Goal: Information Seeking & Learning: Learn about a topic

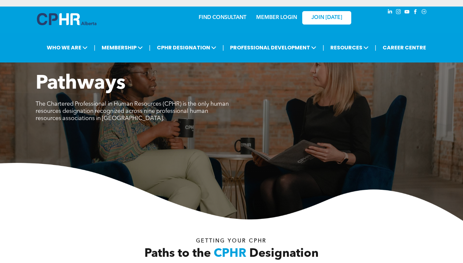
scroll to position [948, 0]
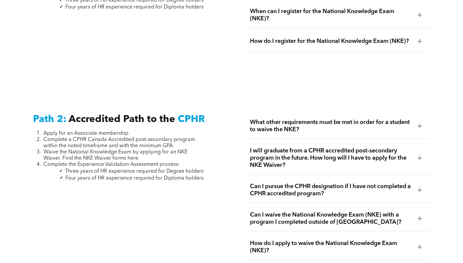
click at [293, 153] on span "I will graduate from a CPHR accredited post-secondary program in the future. Ho…" at bounding box center [331, 158] width 162 height 22
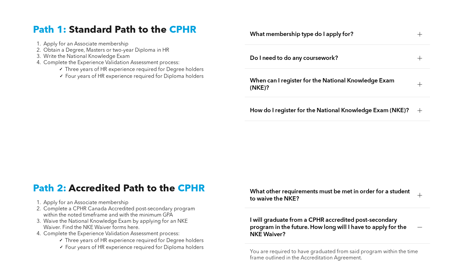
scroll to position [848, 0]
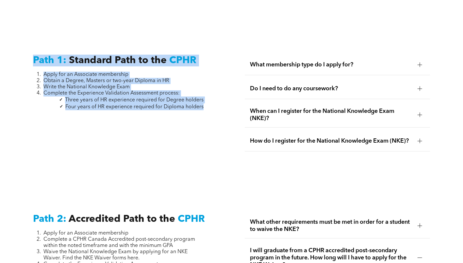
drag, startPoint x: 209, startPoint y: 101, endPoint x: 9, endPoint y: 63, distance: 203.9
click at [9, 59] on div "Path 1: Standard Path to the CPHR Apply for an Associate membership Obtain a De…" at bounding box center [231, 110] width 463 height 158
copy div "Path 1: Standard Path to the CPHR Apply for an Associate membership Obtain a De…"
click at [155, 84] on li "Write the National Knowledge Exam" at bounding box center [123, 87] width 160 height 6
drag, startPoint x: 219, startPoint y: 105, endPoint x: 18, endPoint y: 57, distance: 207.0
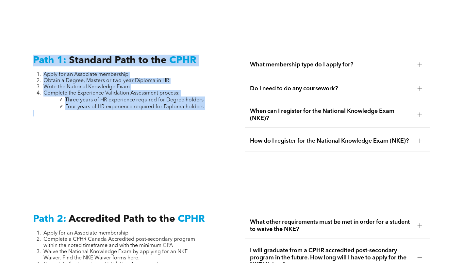
click at [18, 57] on div "Path 1: Standard Path to the CPHR Apply for an Associate membership Obtain a De…" at bounding box center [231, 110] width 463 height 158
copy div "Path 1: Standard Path to the CPHR Apply for an Associate membership Obtain a De…"
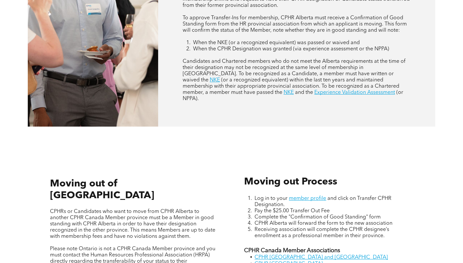
scroll to position [294, 0]
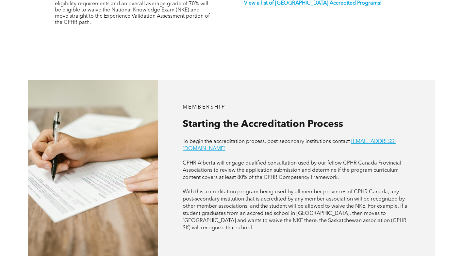
scroll to position [327, 0]
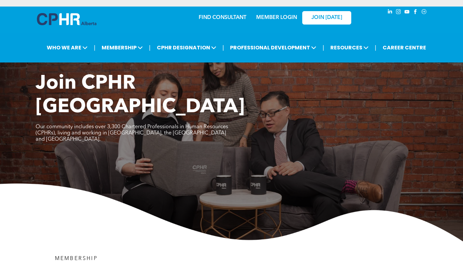
click at [314, 16] on span "JOIN [DATE]" at bounding box center [326, 18] width 31 height 6
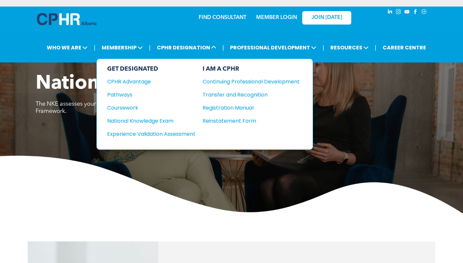
drag, startPoint x: 173, startPoint y: 134, endPoint x: 185, endPoint y: 136, distance: 12.3
